Goal: Transaction & Acquisition: Purchase product/service

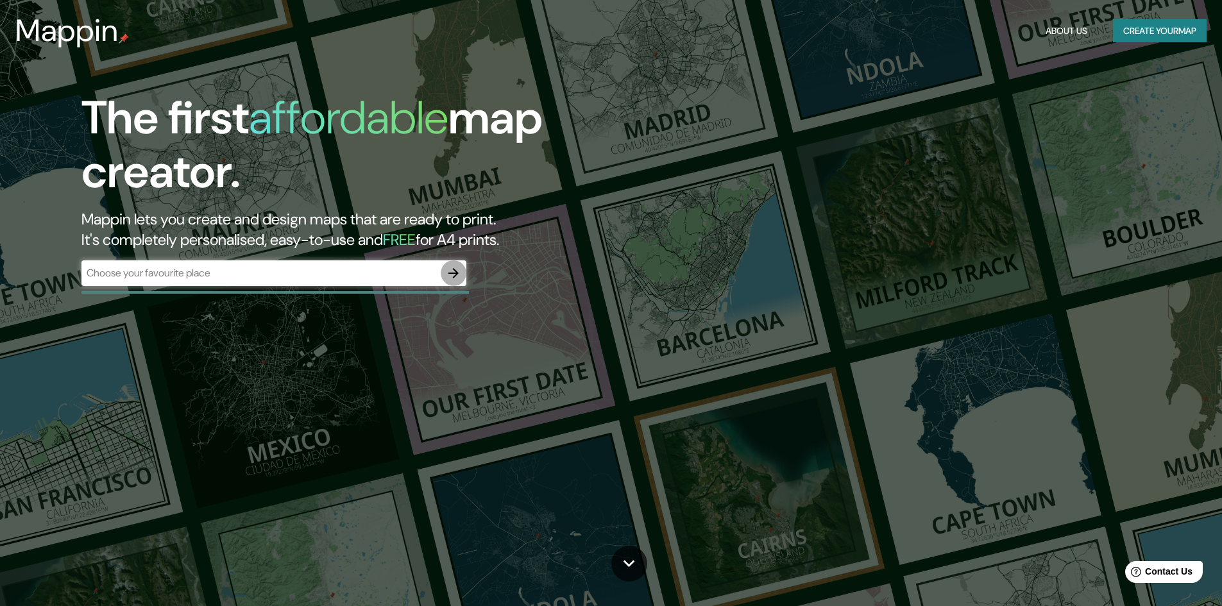
click at [450, 272] on icon "button" at bounding box center [453, 272] width 15 height 15
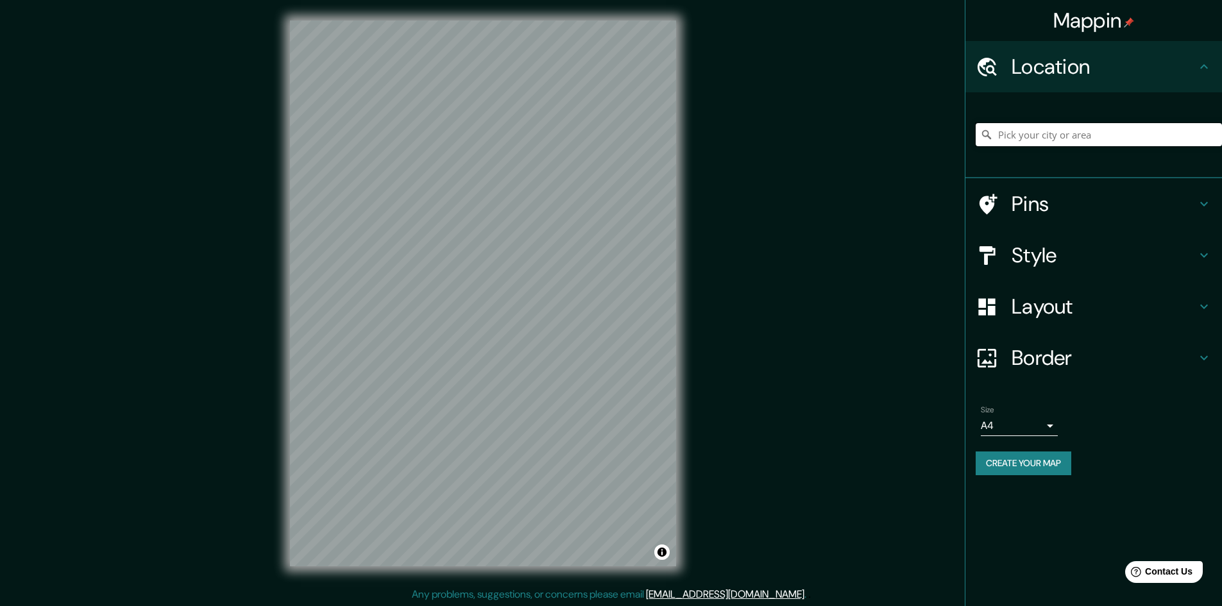
click at [1046, 132] on input "Pick your city or area" at bounding box center [1098, 134] width 246 height 23
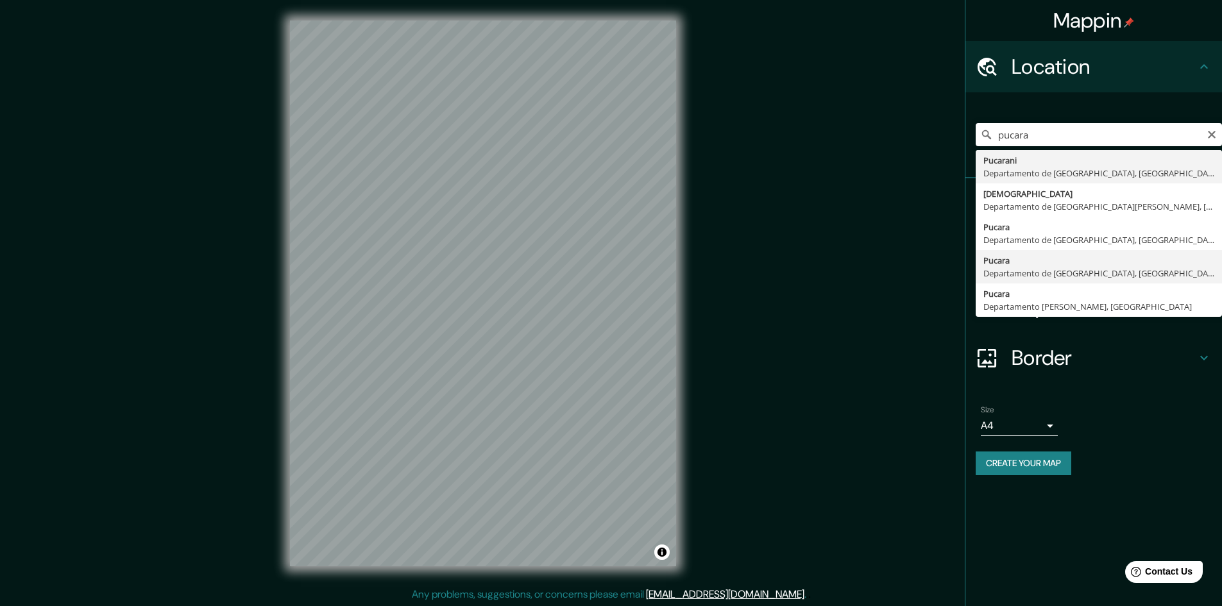
type input "Pucara, [GEOGRAPHIC_DATA], [GEOGRAPHIC_DATA]"
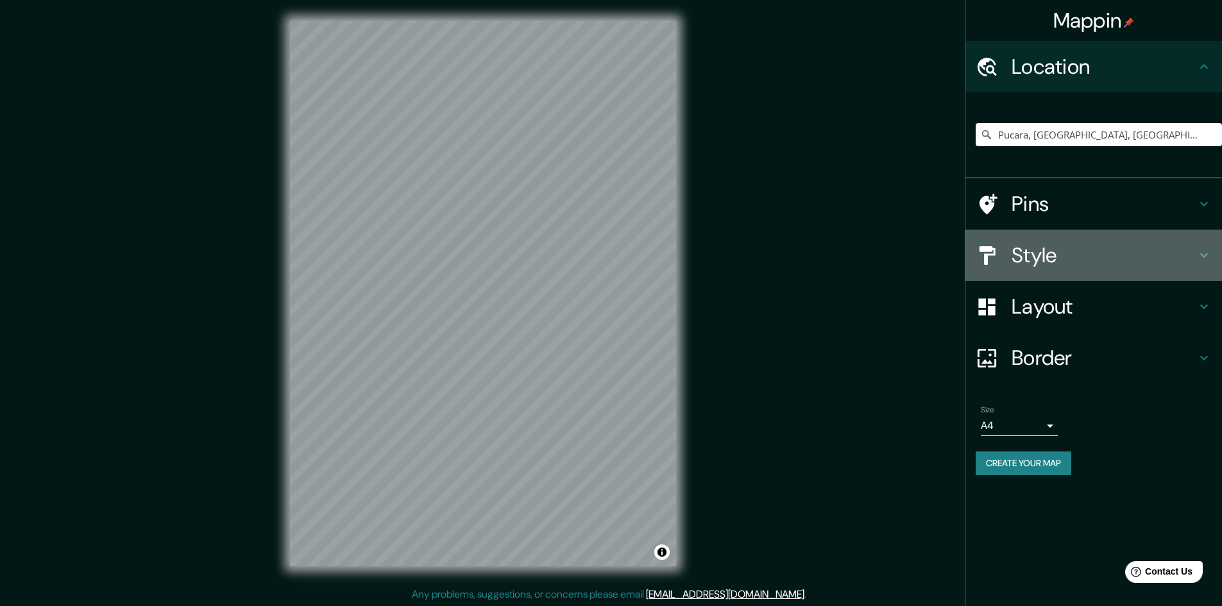
click at [1204, 257] on icon at bounding box center [1204, 255] width 8 height 4
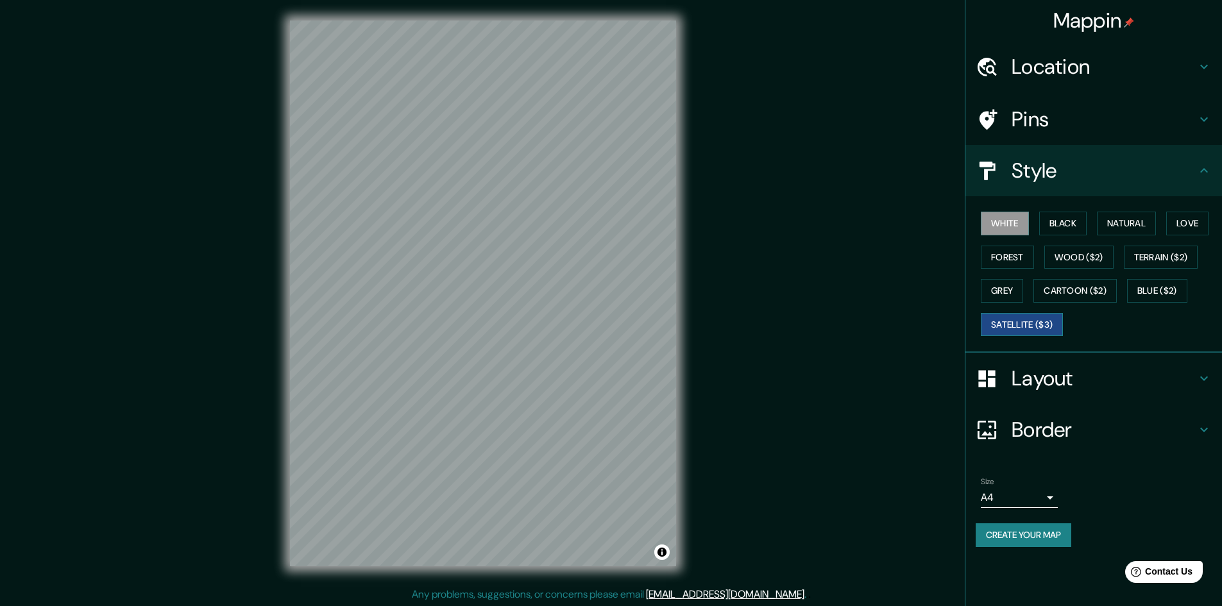
click at [1023, 326] on button "Satellite ($3)" at bounding box center [1022, 325] width 82 height 24
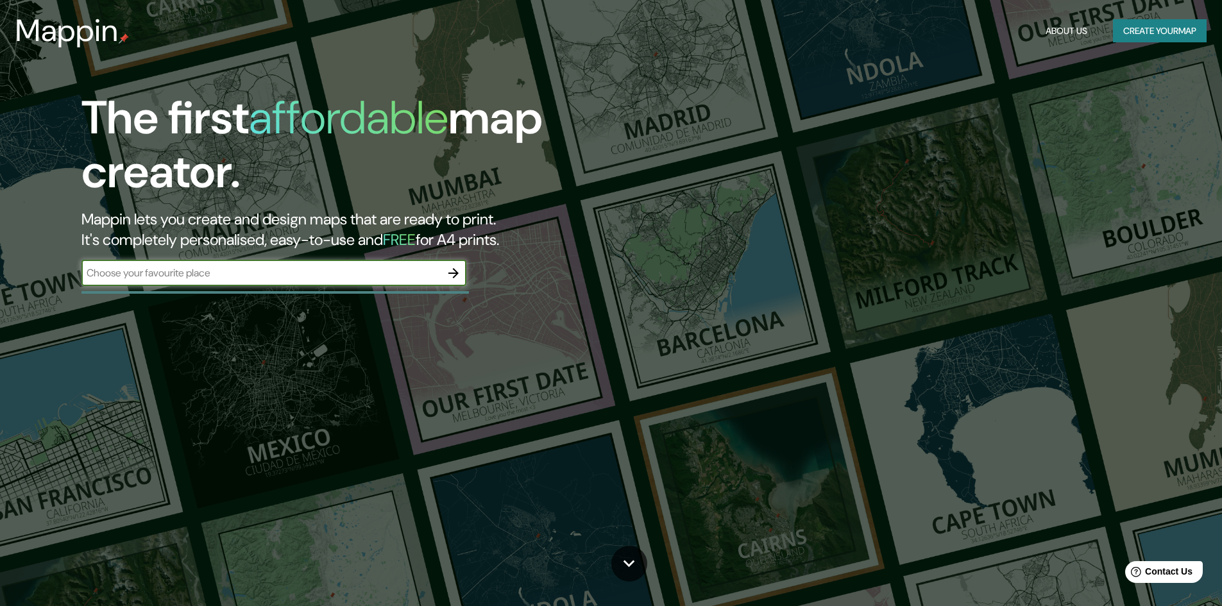
click at [448, 273] on icon "button" at bounding box center [453, 272] width 15 height 15
click at [348, 282] on div "​" at bounding box center [273, 273] width 385 height 26
type input "pucara"
click at [460, 279] on icon "button" at bounding box center [453, 272] width 15 height 15
type input "pucara"
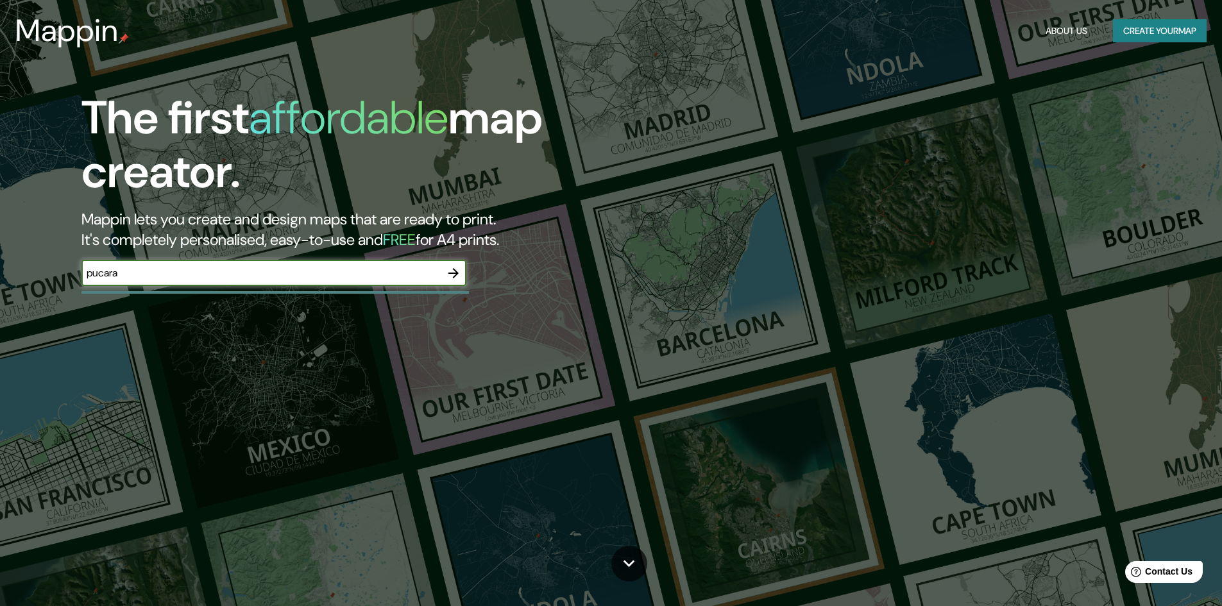
click at [462, 271] on button "button" at bounding box center [454, 273] width 26 height 26
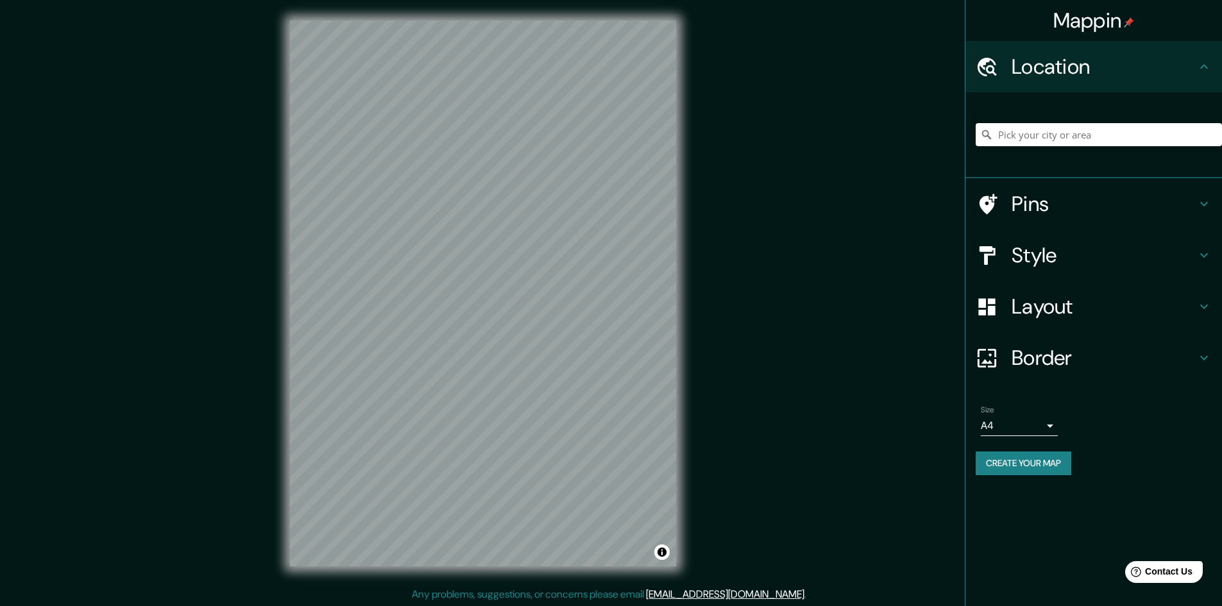
click at [1024, 128] on input "Pick your city or area" at bounding box center [1098, 134] width 246 height 23
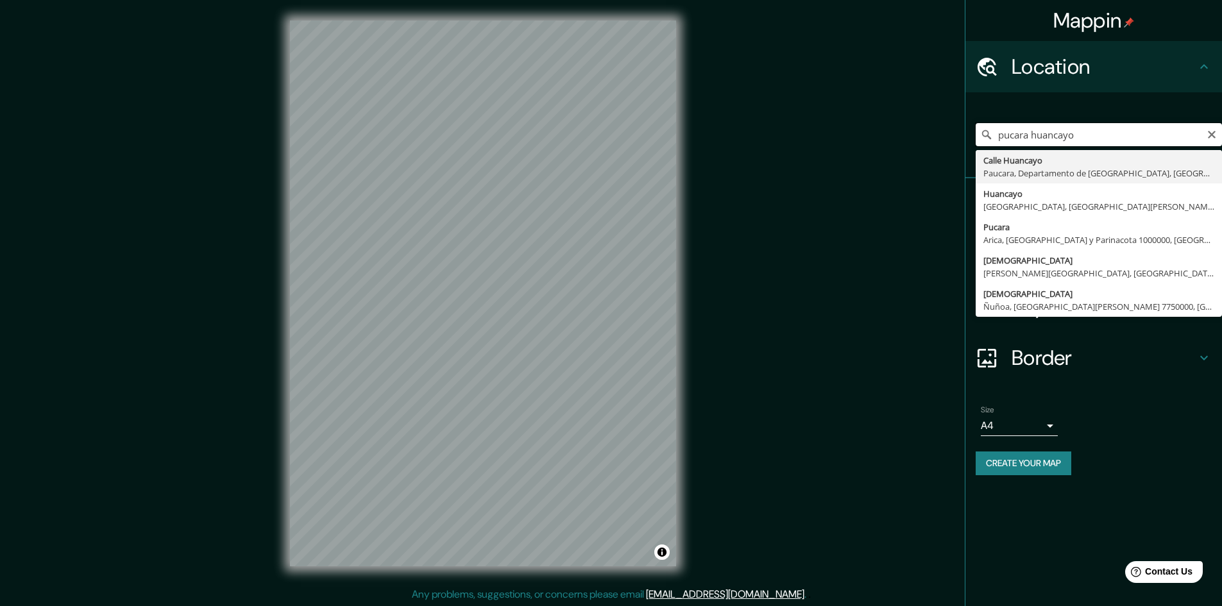
type input "pucara huancayo"
